Goal: Manage account settings

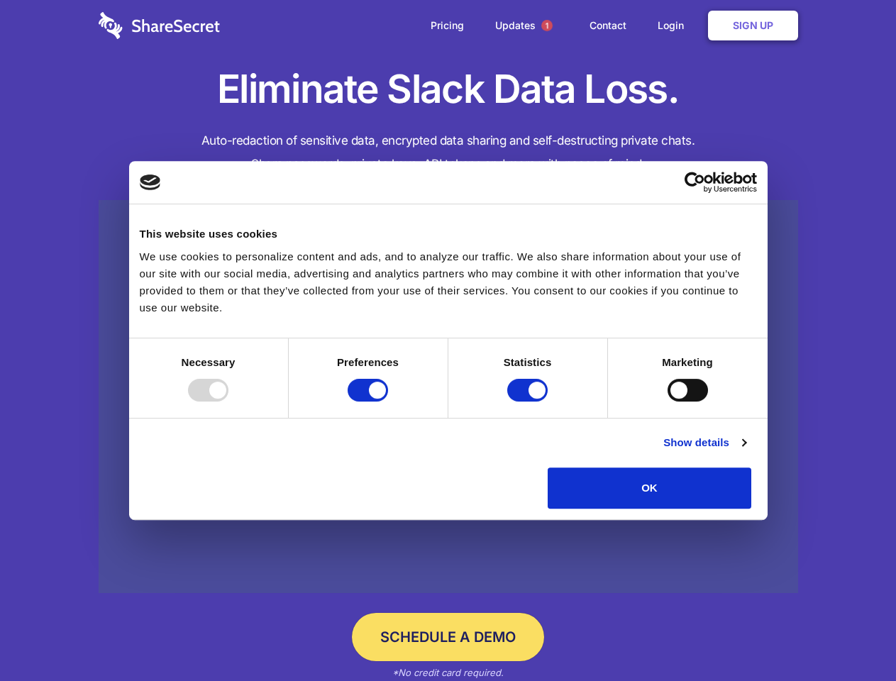
click at [228, 402] on div at bounding box center [208, 390] width 40 height 23
click at [388, 402] on input "Preferences" at bounding box center [368, 390] width 40 height 23
checkbox input "false"
click at [529, 402] on input "Statistics" at bounding box center [527, 390] width 40 height 23
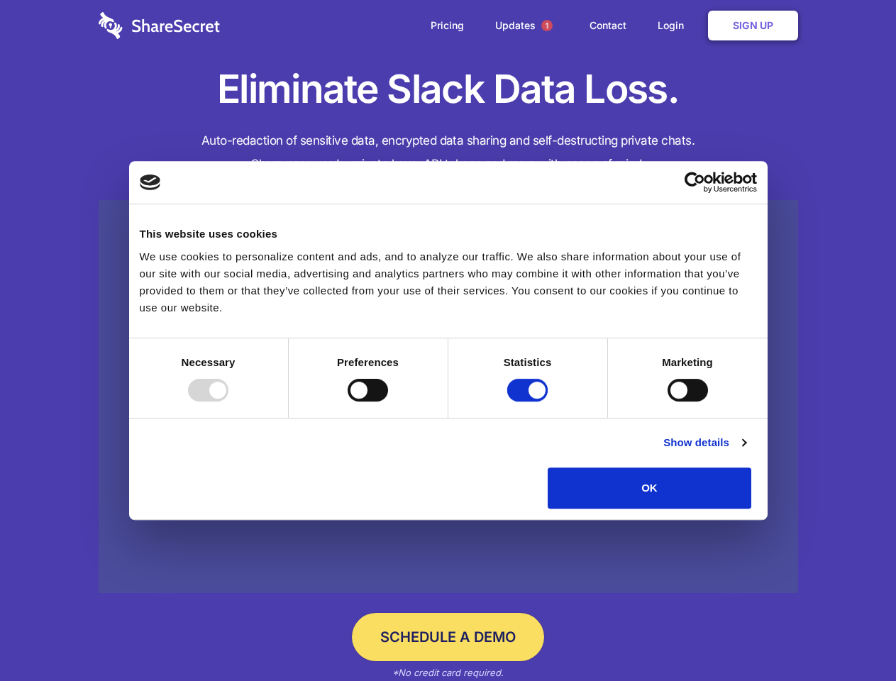
checkbox input "false"
click at [668, 402] on input "Marketing" at bounding box center [688, 390] width 40 height 23
checkbox input "true"
click at [746, 451] on link "Show details" at bounding box center [704, 442] width 82 height 17
